Goal: Information Seeking & Learning: Learn about a topic

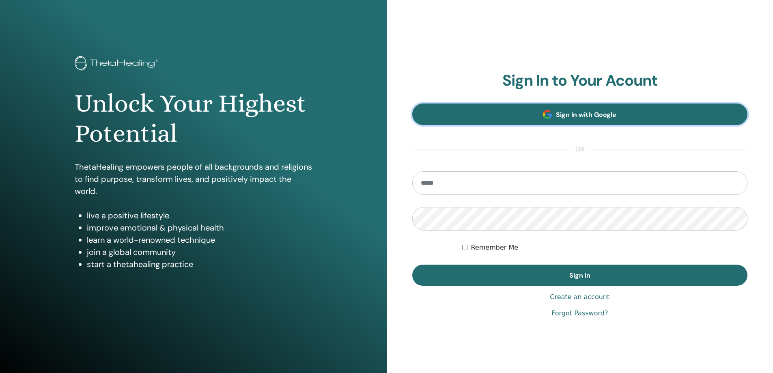
click at [596, 115] on span "Sign In with Google" at bounding box center [586, 114] width 60 height 9
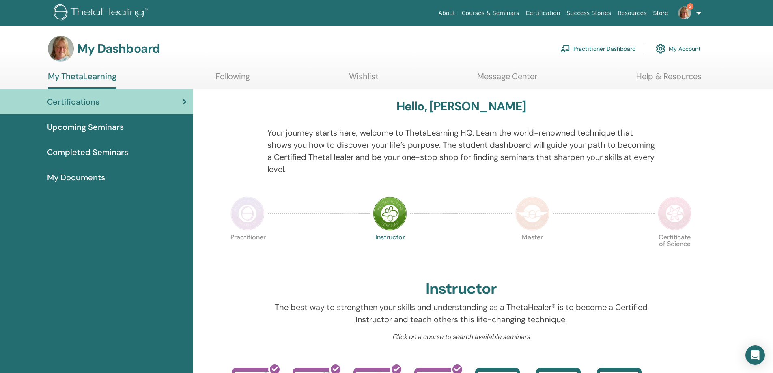
click at [254, 213] on img at bounding box center [247, 213] width 34 height 34
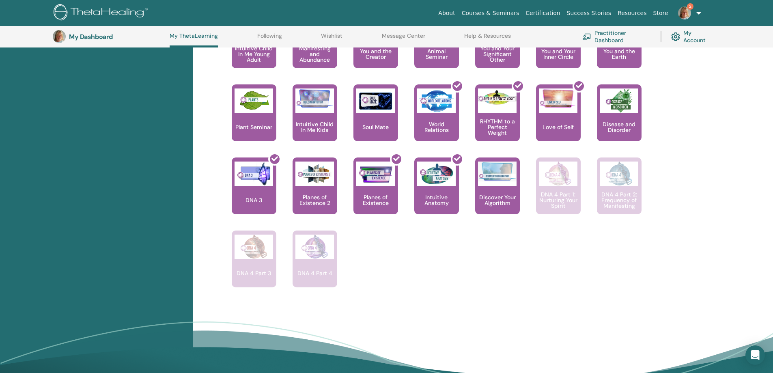
scroll to position [468, 0]
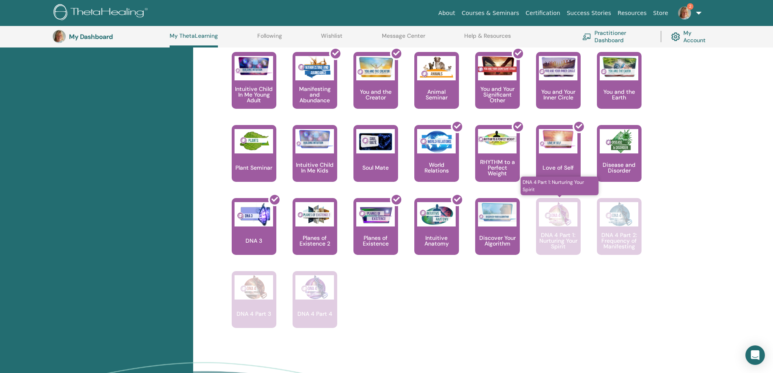
click at [562, 235] on p "DNA 4 Part 1: Nurturing Your Spirit" at bounding box center [558, 240] width 45 height 17
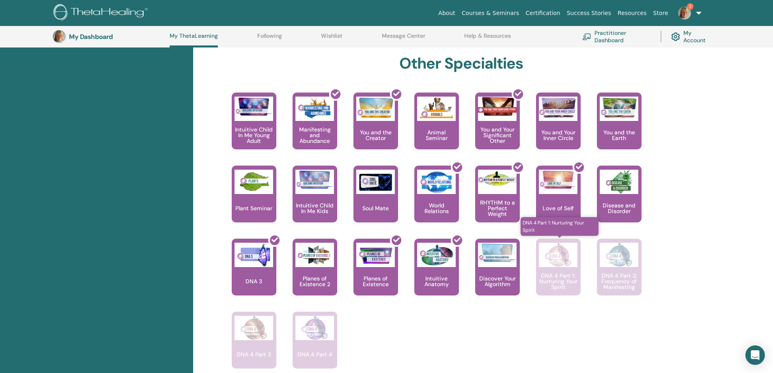
click at [567, 266] on img at bounding box center [558, 255] width 39 height 24
